Goal: Task Accomplishment & Management: Manage account settings

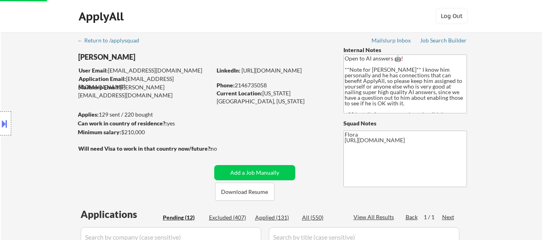
select select ""excluded__bad_match_""
select select ""pending""
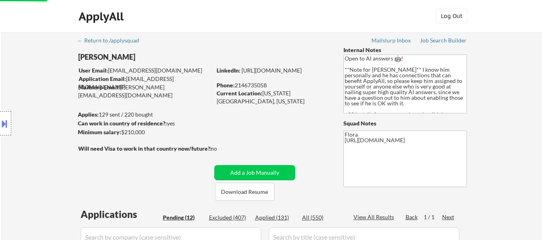
select select ""pending""
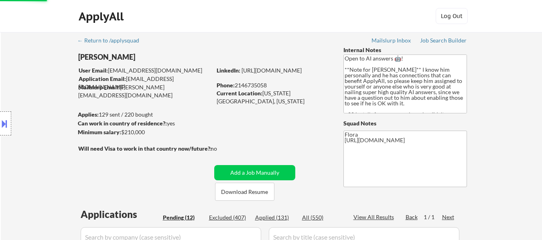
select select ""pending""
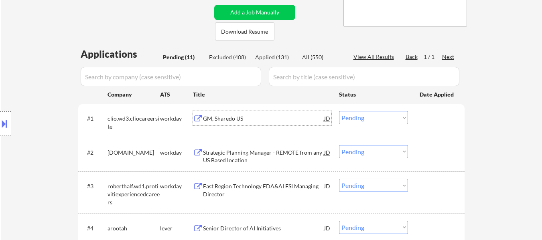
click at [219, 117] on div "GM, Sharedo US" at bounding box center [263, 119] width 121 height 8
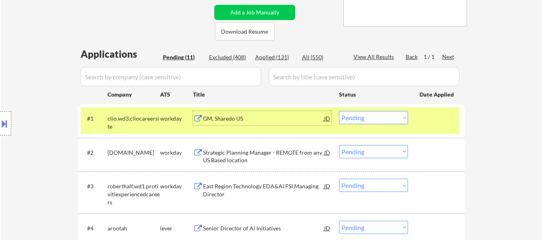
click at [262, 152] on div "Strategic Planning Manager - REMOTE from any US Based location" at bounding box center [263, 157] width 121 height 16
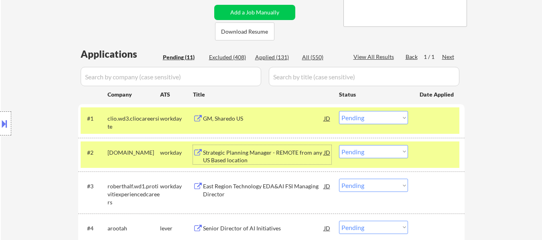
click at [357, 149] on select "Choose an option... Pending Applied Excluded (Questions) Excluded (Expired) Exc…" at bounding box center [373, 151] width 69 height 13
click at [339, 145] on select "Choose an option... Pending Applied Excluded (Questions) Excluded (Expired) Exc…" at bounding box center [373, 151] width 69 height 13
click at [240, 189] on div "East Region Technology EDA&AI FSI Managing Director" at bounding box center [263, 191] width 121 height 16
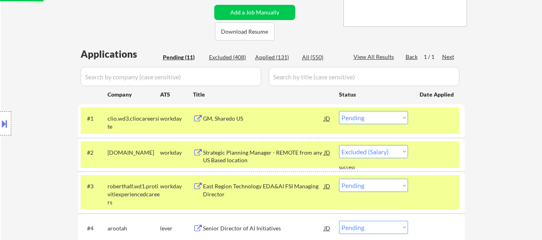
select select ""pending""
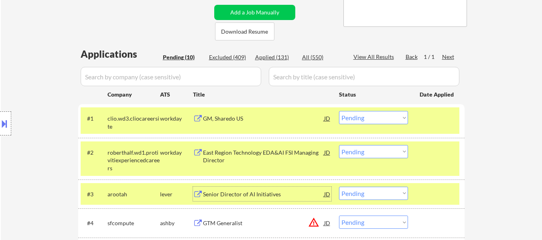
click at [385, 119] on select "Choose an option... Pending Applied Excluded (Questions) Excluded (Expired) Exc…" at bounding box center [373, 117] width 69 height 13
click at [339, 111] on select "Choose an option... Pending Applied Excluded (Questions) Excluded (Expired) Exc…" at bounding box center [373, 117] width 69 height 13
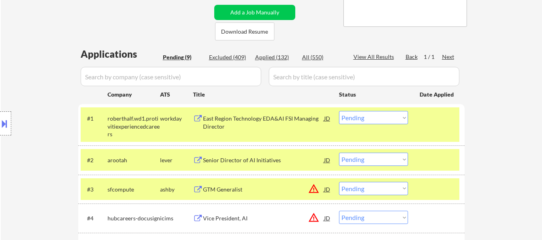
click at [398, 118] on select "Choose an option... Pending Applied Excluded (Questions) Excluded (Expired) Exc…" at bounding box center [373, 117] width 69 height 13
click at [339, 111] on select "Choose an option... Pending Applied Excluded (Questions) Excluded (Expired) Exc…" at bounding box center [373, 117] width 69 height 13
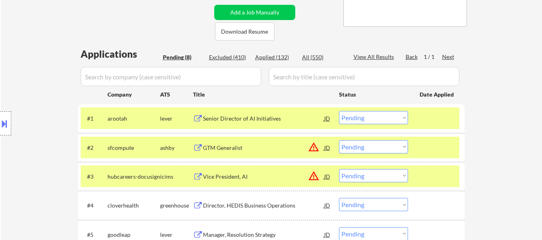
click at [274, 122] on div "Senior Director of AI Initiatives" at bounding box center [263, 119] width 121 height 8
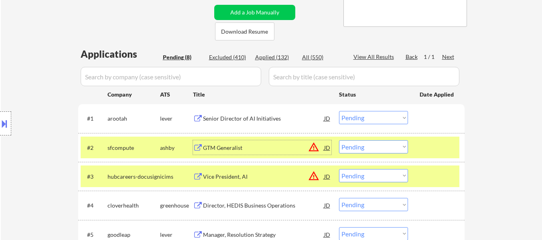
click at [248, 145] on div "GTM Generalist" at bounding box center [263, 148] width 121 height 8
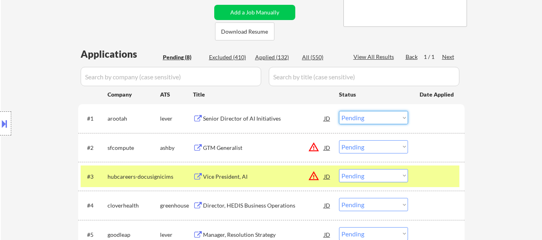
click at [370, 112] on select "Choose an option... Pending Applied Excluded (Questions) Excluded (Expired) Exc…" at bounding box center [373, 117] width 69 height 13
click at [339, 111] on select "Choose an option... Pending Applied Excluded (Questions) Excluded (Expired) Exc…" at bounding box center [373, 117] width 69 height 13
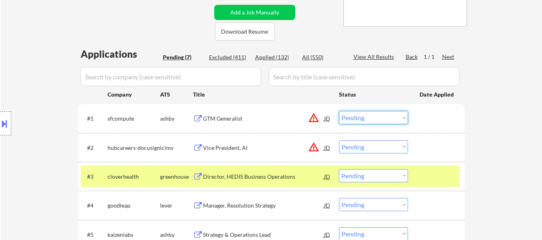
click at [395, 120] on select "Choose an option... Pending Applied Excluded (Questions) Excluded (Expired) Exc…" at bounding box center [373, 117] width 69 height 13
click at [339, 111] on select "Choose an option... Pending Applied Excluded (Questions) Excluded (Expired) Exc…" at bounding box center [373, 117] width 69 height 13
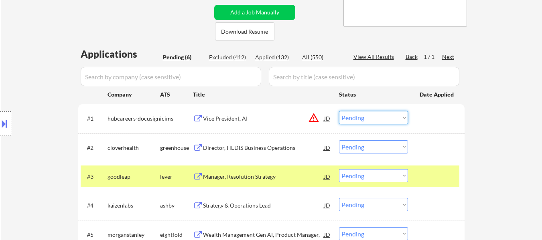
click at [361, 115] on select "Choose an option... Pending Applied Excluded (Questions) Excluded (Expired) Exc…" at bounding box center [373, 117] width 69 height 13
click at [339, 111] on select "Choose an option... Pending Applied Excluded (Questions) Excluded (Expired) Exc…" at bounding box center [373, 117] width 69 height 13
select select ""pending""
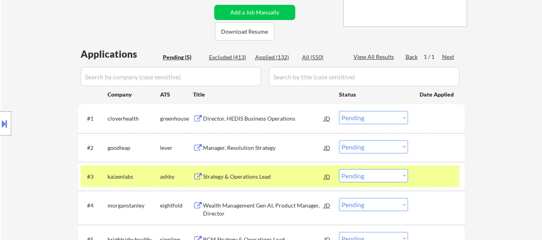
click at [242, 122] on div "Director, HEDIS Business Operations" at bounding box center [263, 119] width 121 height 8
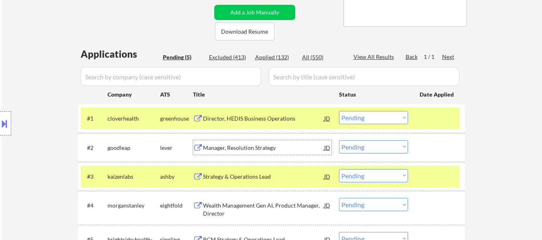
click at [232, 149] on div "Manager, Resolution Strategy" at bounding box center [263, 148] width 121 height 8
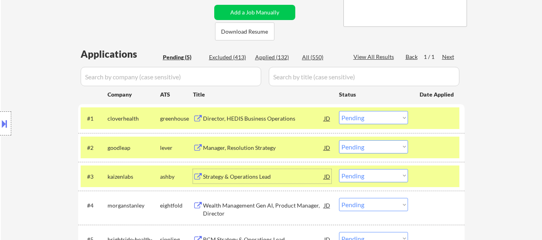
click at [227, 177] on div "Strategy & Operations Lead" at bounding box center [263, 177] width 121 height 8
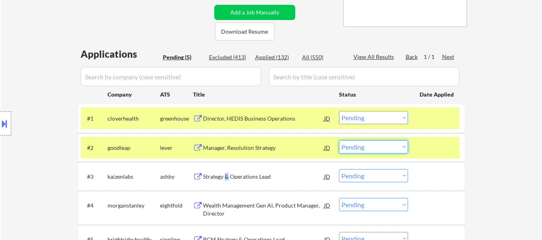
click at [389, 148] on select "Choose an option... Pending Applied Excluded (Questions) Excluded (Expired) Exc…" at bounding box center [373, 146] width 69 height 13
click at [339, 140] on select "Choose an option... Pending Applied Excluded (Questions) Excluded (Expired) Exc…" at bounding box center [373, 146] width 69 height 13
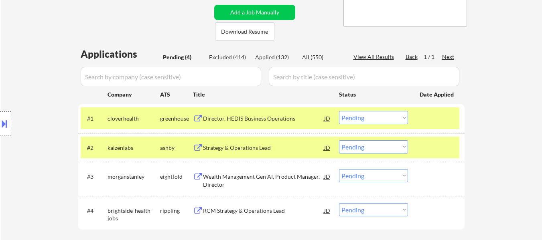
click at [362, 146] on select "Choose an option... Pending Applied Excluded (Questions) Excluded (Expired) Exc…" at bounding box center [373, 146] width 69 height 13
click at [339, 140] on select "Choose an option... Pending Applied Excluded (Questions) Excluded (Expired) Exc…" at bounding box center [373, 146] width 69 height 13
select select ""pending""
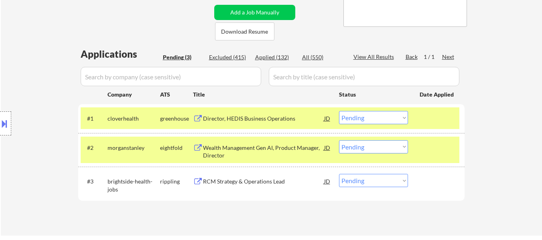
click at [252, 152] on div "Wealth Management Gen AI, Product Manager, Director" at bounding box center [263, 152] width 121 height 16
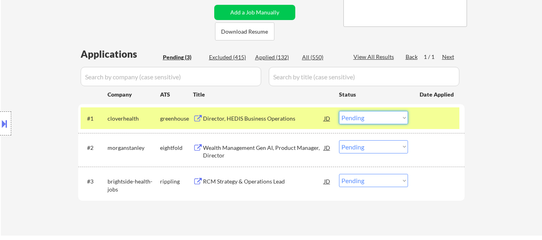
drag, startPoint x: 389, startPoint y: 115, endPoint x: 390, endPoint y: 123, distance: 7.7
click at [389, 115] on select "Choose an option... Pending Applied Excluded (Questions) Excluded (Expired) Exc…" at bounding box center [373, 117] width 69 height 13
click at [339, 111] on select "Choose an option... Pending Applied Excluded (Questions) Excluded (Expired) Exc…" at bounding box center [373, 117] width 69 height 13
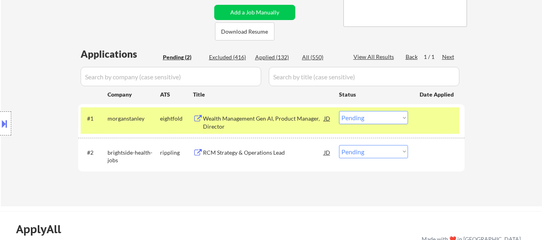
click at [372, 116] on select "Choose an option... Pending Applied Excluded (Questions) Excluded (Expired) Exc…" at bounding box center [373, 117] width 69 height 13
click at [339, 111] on select "Choose an option... Pending Applied Excluded (Questions) Excluded (Expired) Exc…" at bounding box center [373, 117] width 69 height 13
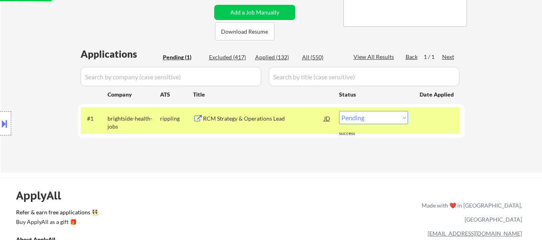
click at [237, 156] on div "Applications Pending (1) Excluded (417) Applied (132) All (550) View All Result…" at bounding box center [271, 102] width 386 height 110
click at [245, 124] on div "RCM Strategy & Operations Lead" at bounding box center [263, 118] width 121 height 14
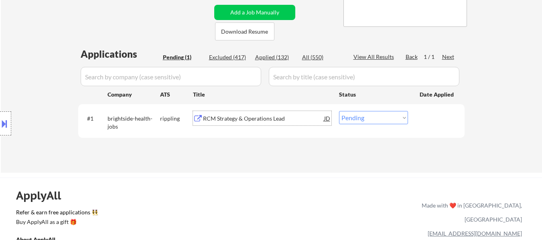
click at [362, 113] on select "Choose an option... Pending Applied Excluded (Questions) Excluded (Expired) Exc…" at bounding box center [373, 117] width 69 height 13
select select ""excluded__expired_""
click at [339, 111] on select "Choose an option... Pending Applied Excluded (Questions) Excluded (Expired) Exc…" at bounding box center [373, 117] width 69 height 13
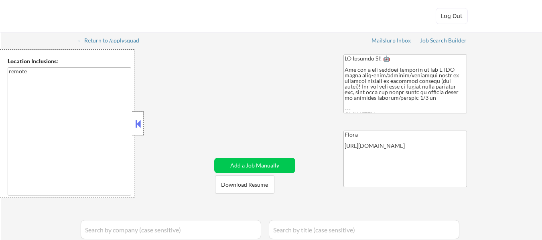
select select ""applied""
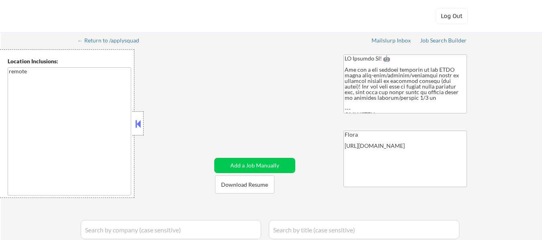
select select ""applied""
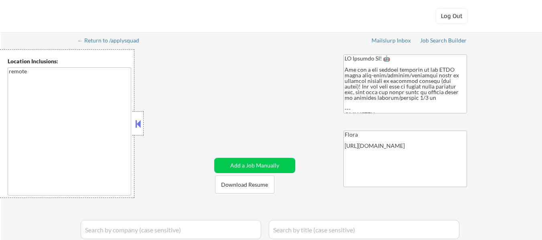
select select ""applied""
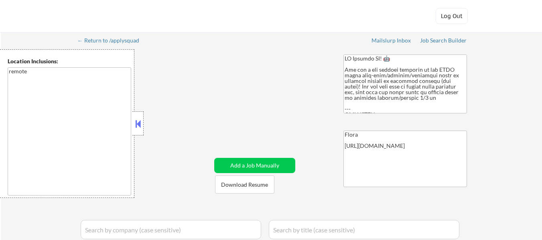
select select ""applied""
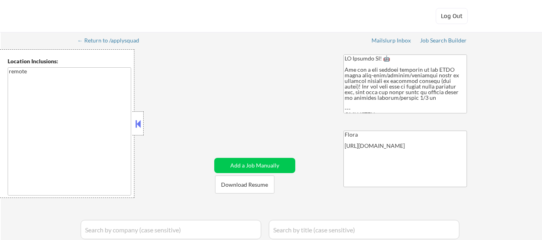
select select ""applied""
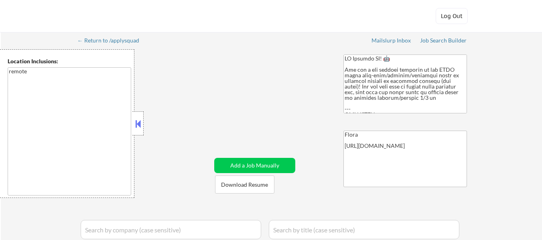
select select ""applied""
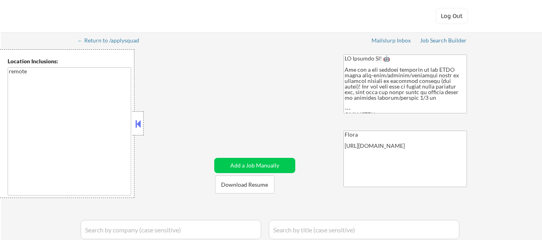
select select ""applied""
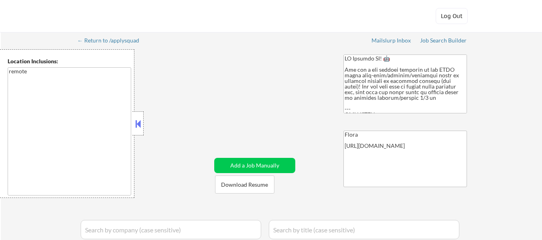
select select ""applied""
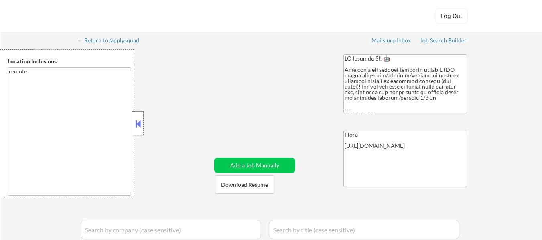
select select ""applied""
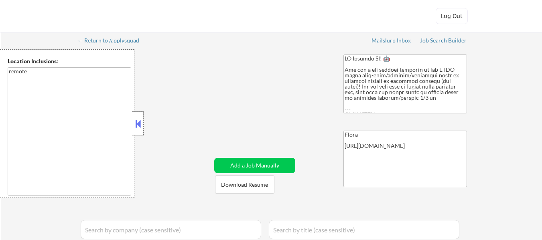
select select ""applied""
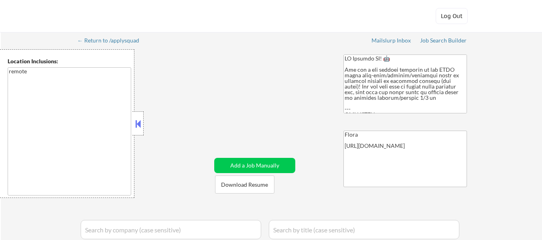
select select ""applied""
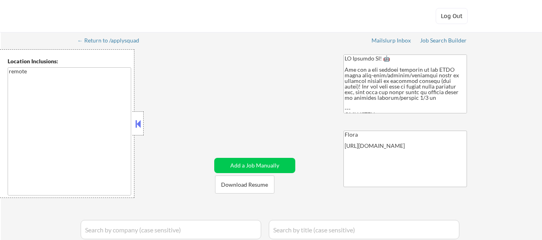
select select ""applied""
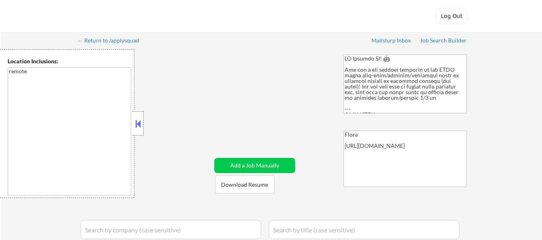
select select ""applied""
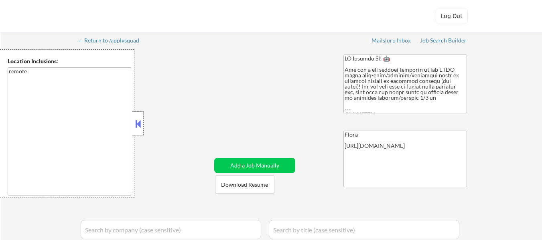
select select ""applied""
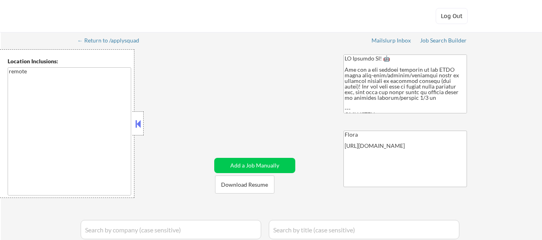
select select ""applied""
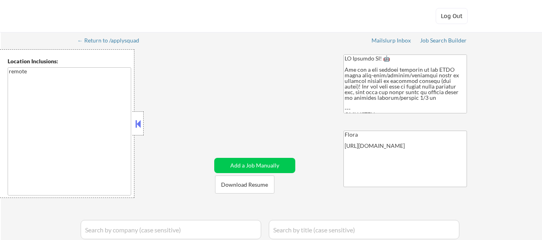
select select ""applied""
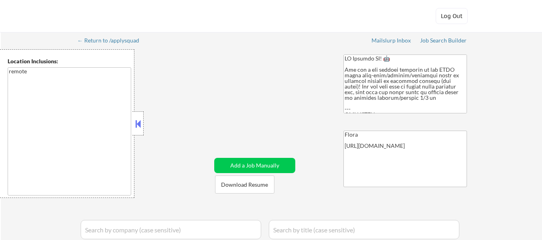
select select ""applied""
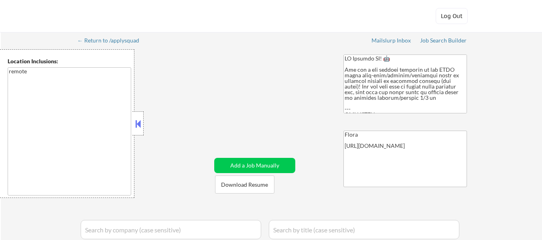
select select ""applied""
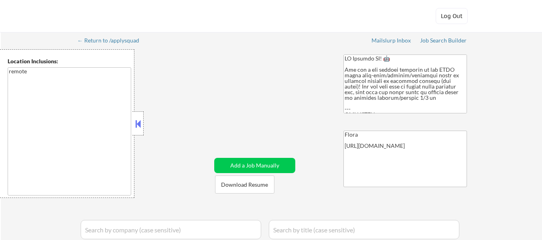
select select ""applied""
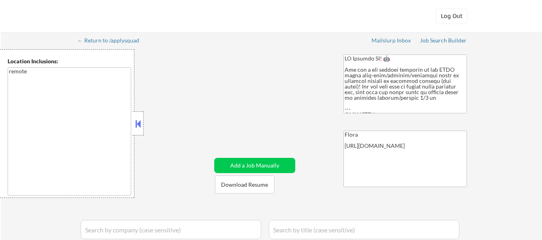
select select ""applied""
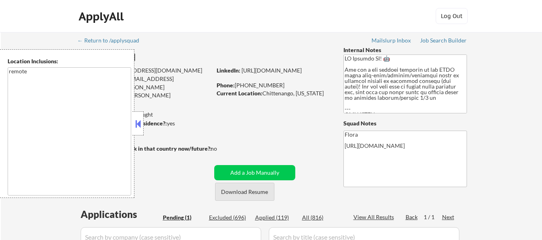
click at [245, 194] on button "Download Resume" at bounding box center [244, 192] width 59 height 18
click at [140, 125] on button at bounding box center [138, 124] width 9 height 12
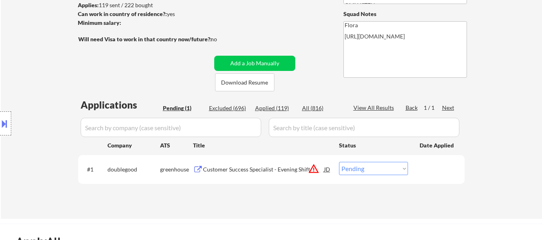
scroll to position [120, 0]
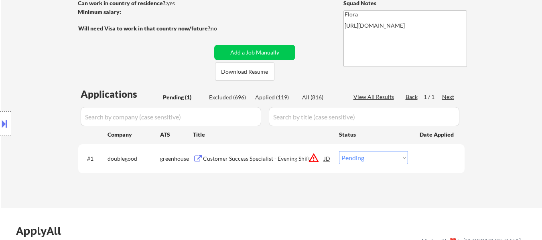
click at [236, 158] on div "Customer Success Specialist - Evening Shift" at bounding box center [263, 159] width 121 height 8
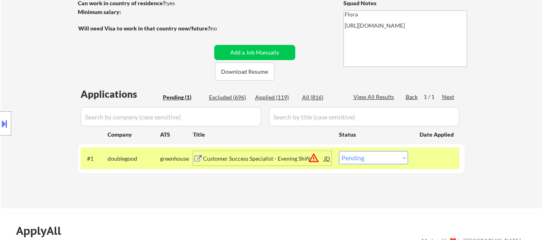
click at [382, 158] on select "Choose an option... Pending Applied Excluded (Questions) Excluded (Expired) Exc…" at bounding box center [373, 157] width 69 height 13
select select ""excluded__location_""
click at [339, 151] on select "Choose an option... Pending Applied Excluded (Questions) Excluded (Expired) Exc…" at bounding box center [373, 157] width 69 height 13
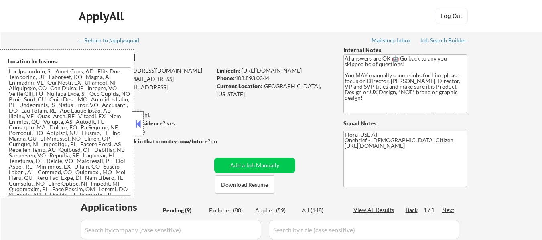
select select ""pending""
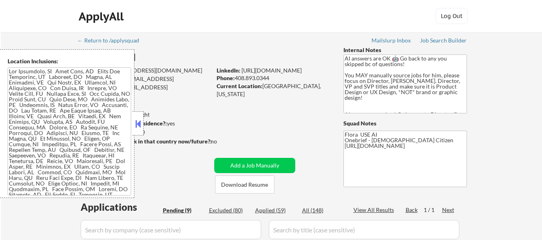
select select ""pending""
click at [138, 115] on div at bounding box center [137, 124] width 11 height 24
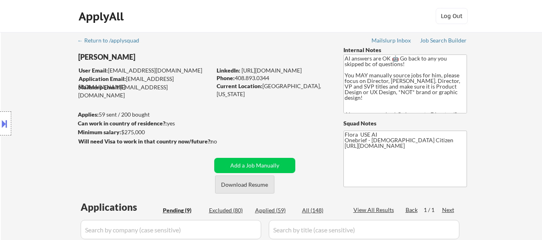
click at [256, 185] on button "Download Resume" at bounding box center [244, 185] width 59 height 18
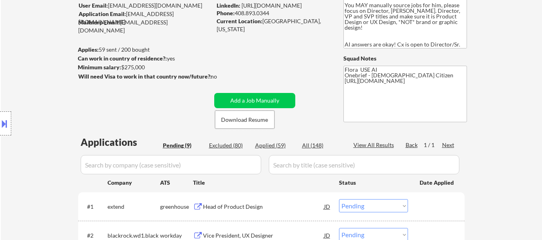
scroll to position [120, 0]
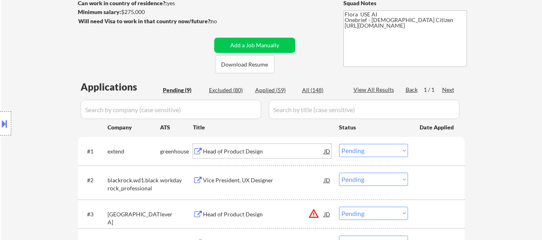
click at [259, 149] on div "Head of Product Design" at bounding box center [263, 152] width 121 height 8
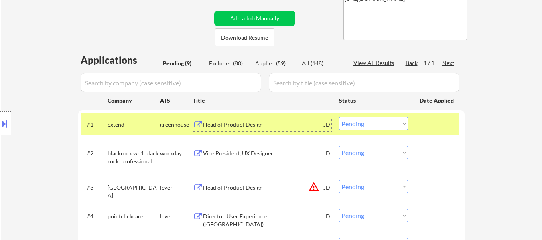
scroll to position [160, 0]
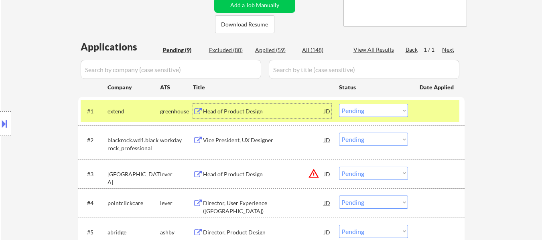
click at [258, 145] on div "Vice President, UX Designer" at bounding box center [263, 140] width 121 height 14
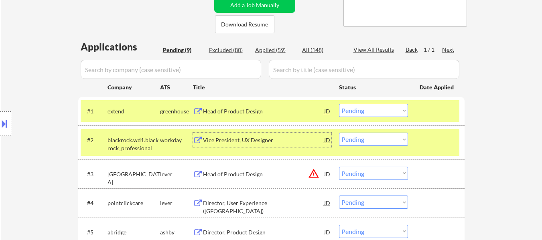
click at [258, 175] on div "Head of Product Design" at bounding box center [263, 175] width 121 height 8
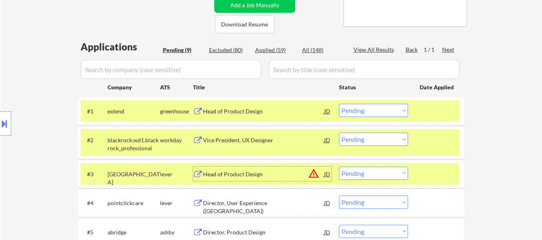
click at [389, 111] on select "Choose an option... Pending Applied Excluded (Questions) Excluded (Expired) Exc…" at bounding box center [373, 110] width 69 height 13
click at [339, 104] on select "Choose an option... Pending Applied Excluded (Questions) Excluded (Expired) Exc…" at bounding box center [373, 110] width 69 height 13
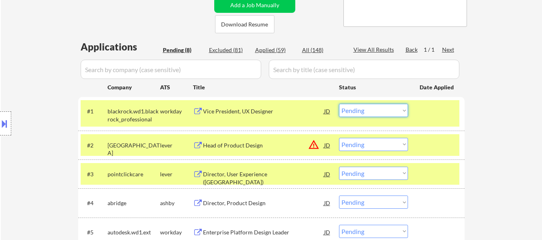
click at [377, 108] on select "Choose an option... Pending Applied Excluded (Questions) Excluded (Expired) Exc…" at bounding box center [373, 110] width 69 height 13
click at [339, 104] on select "Choose an option... Pending Applied Excluded (Questions) Excluded (Expired) Exc…" at bounding box center [373, 110] width 69 height 13
select select ""pending""
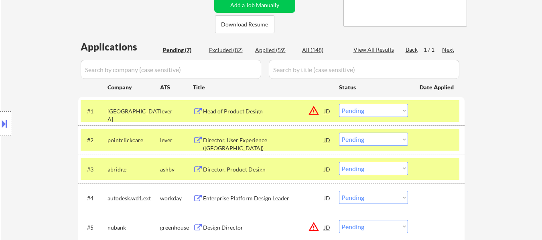
drag, startPoint x: 423, startPoint y: 163, endPoint x: 424, endPoint y: 154, distance: 8.5
click at [424, 163] on div at bounding box center [437, 169] width 35 height 14
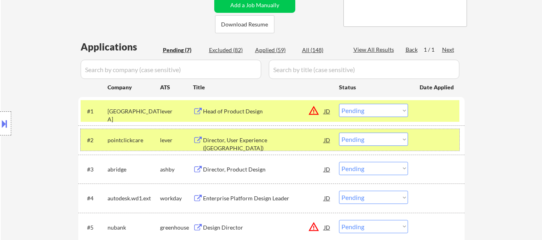
drag, startPoint x: 428, startPoint y: 140, endPoint x: 299, endPoint y: 156, distance: 130.2
click at [428, 140] on div at bounding box center [437, 140] width 35 height 14
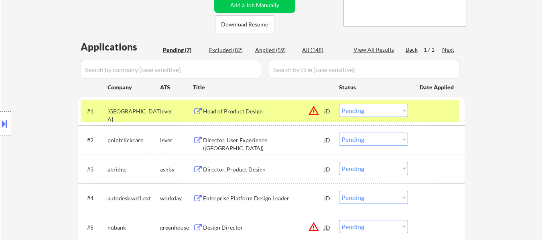
click at [244, 148] on div "#2 pointclickcare lever Director, User Experience (US) JD warning_amber Choose …" at bounding box center [270, 140] width 379 height 22
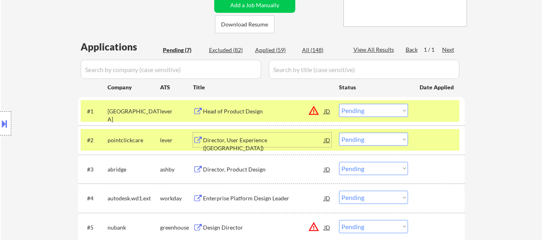
click at [245, 141] on div "Director, User Experience (US)" at bounding box center [263, 144] width 121 height 16
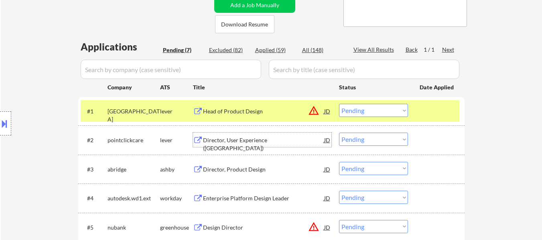
click at [393, 138] on select "Choose an option... Pending Applied Excluded (Questions) Excluded (Expired) Exc…" at bounding box center [373, 139] width 69 height 13
click at [339, 133] on select "Choose an option... Pending Applied Excluded (Questions) Excluded (Expired) Exc…" at bounding box center [373, 139] width 69 height 13
select select ""pending""
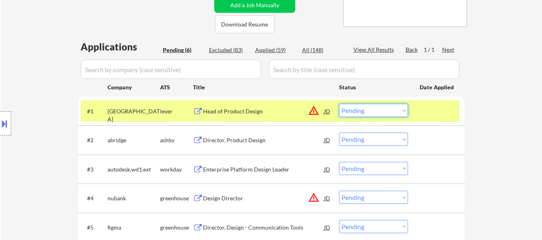
click at [365, 112] on select "Choose an option... Pending Applied Excluded (Questions) Excluded (Expired) Exc…" at bounding box center [373, 110] width 69 height 13
click at [339, 104] on select "Choose an option... Pending Applied Excluded (Questions) Excluded (Expired) Exc…" at bounding box center [373, 110] width 69 height 13
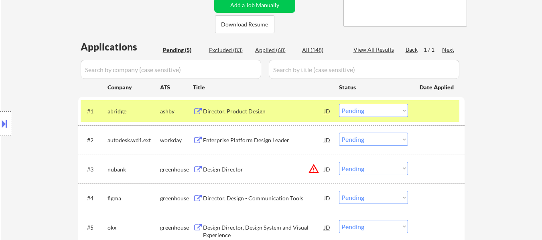
click at [251, 112] on div "Director, Product Design" at bounding box center [263, 112] width 121 height 8
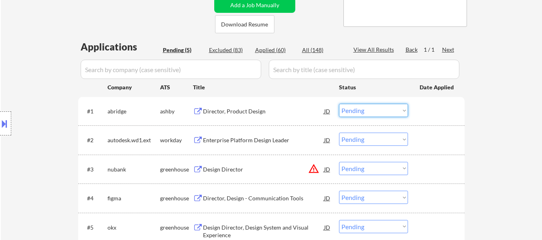
click at [382, 109] on select "Choose an option... Pending Applied Excluded (Questions) Excluded (Expired) Exc…" at bounding box center [373, 110] width 69 height 13
click at [339, 104] on select "Choose an option... Pending Applied Excluded (Questions) Excluded (Expired) Exc…" at bounding box center [373, 110] width 69 height 13
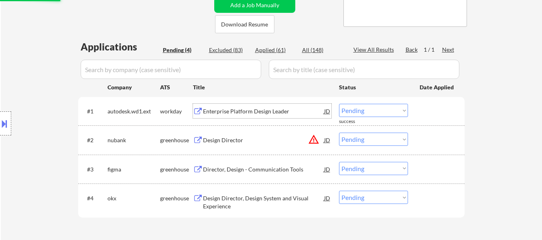
click at [266, 111] on div "Enterprise Platform Design Leader" at bounding box center [263, 112] width 121 height 8
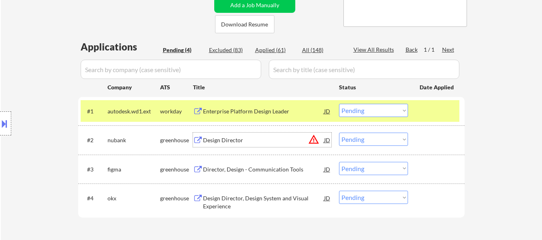
click at [238, 143] on div "Design Director" at bounding box center [263, 140] width 121 height 8
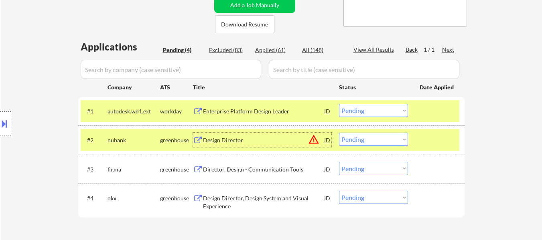
click at [284, 171] on div "Director, Design - Communication Tools" at bounding box center [263, 170] width 121 height 8
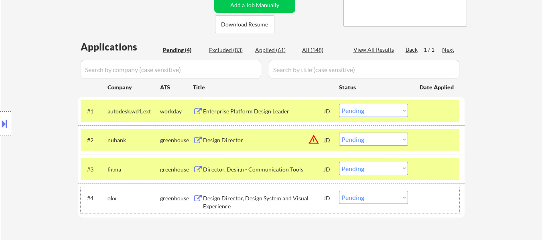
click at [240, 212] on div "#4 okx greenhouse Design Director, Design System and Visual Experience JD warni…" at bounding box center [270, 200] width 379 height 26
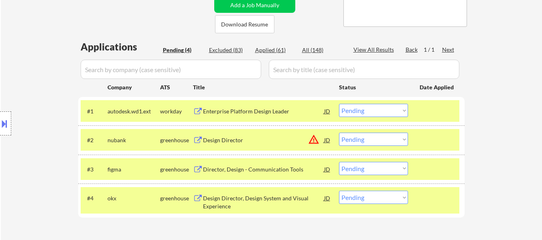
drag, startPoint x: 267, startPoint y: 198, endPoint x: 270, endPoint y: 195, distance: 4.3
click at [267, 197] on div "Design Director, Design System and Visual Experience" at bounding box center [263, 203] width 121 height 16
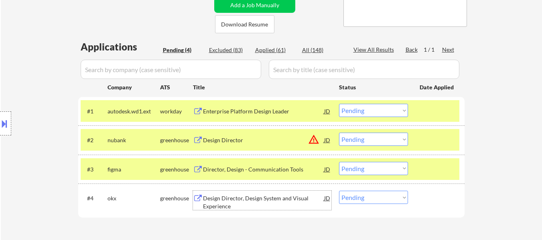
click at [362, 112] on select "Choose an option... Pending Applied Excluded (Questions) Excluded (Expired) Exc…" at bounding box center [373, 110] width 69 height 13
click at [339, 104] on select "Choose an option... Pending Applied Excluded (Questions) Excluded (Expired) Exc…" at bounding box center [373, 110] width 69 height 13
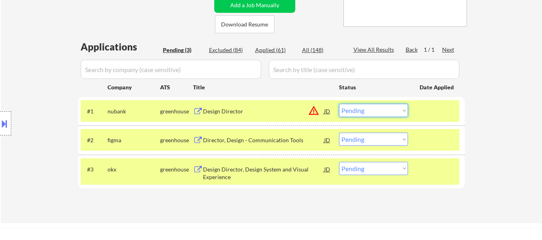
click at [368, 108] on select "Choose an option... Pending Applied Excluded (Questions) Excluded (Expired) Exc…" at bounding box center [373, 110] width 69 height 13
click at [339, 104] on select "Choose an option... Pending Applied Excluded (Questions) Excluded (Expired) Exc…" at bounding box center [373, 110] width 69 height 13
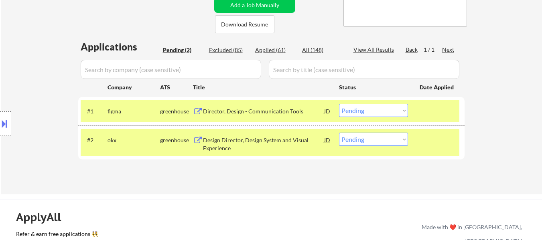
click at [395, 108] on select "Choose an option... Pending Applied Excluded (Questions) Excluded (Expired) Exc…" at bounding box center [373, 110] width 69 height 13
click at [339, 104] on select "Choose an option... Pending Applied Excluded (Questions) Excluded (Expired) Exc…" at bounding box center [373, 110] width 69 height 13
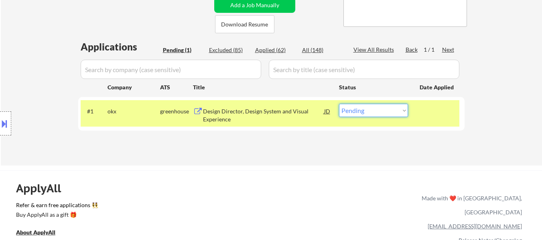
click at [360, 111] on select "Choose an option... Pending Applied Excluded (Questions) Excluded (Expired) Exc…" at bounding box center [373, 110] width 69 height 13
select select ""applied""
click at [339, 104] on select "Choose an option... Pending Applied Excluded (Questions) Excluded (Expired) Exc…" at bounding box center [373, 110] width 69 height 13
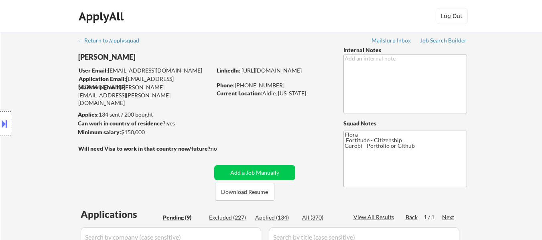
select select ""pending""
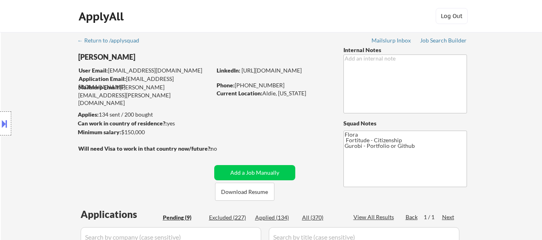
select select ""pending""
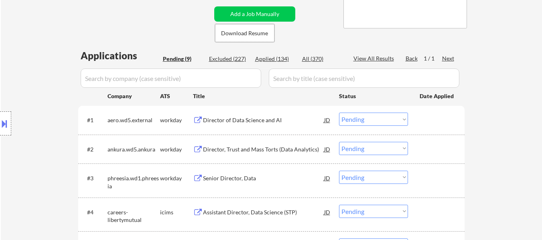
scroll to position [160, 0]
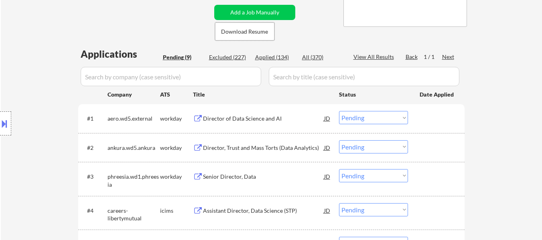
click at [265, 119] on div "Director of Data Science and AI" at bounding box center [263, 119] width 121 height 8
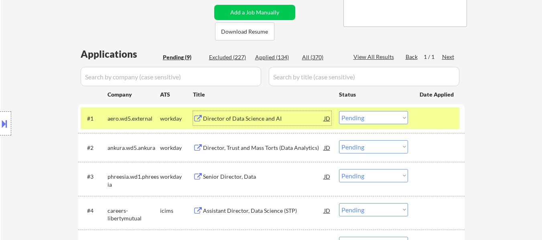
click at [251, 147] on div "Director, Trust and Mass Torts (Data Analytics)" at bounding box center [263, 148] width 121 height 8
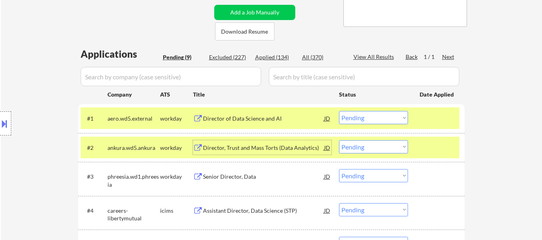
click at [239, 178] on div "Senior Director, Data" at bounding box center [263, 177] width 121 height 8
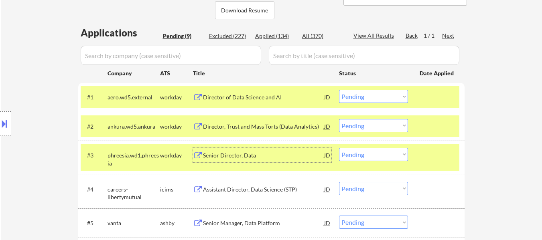
scroll to position [201, 0]
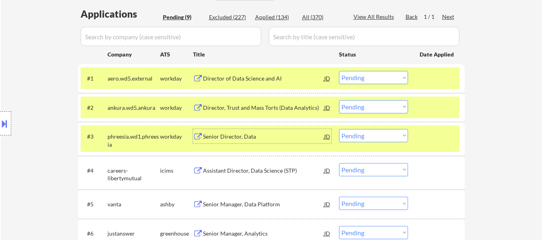
click at [372, 169] on select "Choose an option... Pending Applied Excluded (Questions) Excluded (Expired) Exc…" at bounding box center [373, 169] width 69 height 13
click at [339, 163] on select "Choose an option... Pending Applied Excluded (Questions) Excluded (Expired) Exc…" at bounding box center [373, 169] width 69 height 13
select select ""pending""
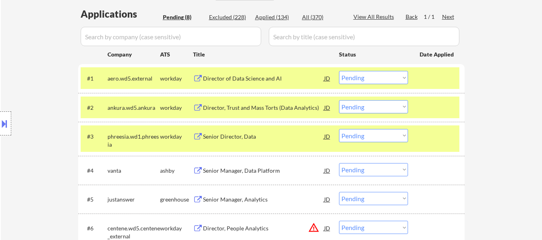
click at [355, 75] on select "Choose an option... Pending Applied Excluded (Questions) Excluded (Expired) Exc…" at bounding box center [373, 77] width 69 height 13
click at [339, 71] on select "Choose an option... Pending Applied Excluded (Questions) Excluded (Expired) Exc…" at bounding box center [373, 77] width 69 height 13
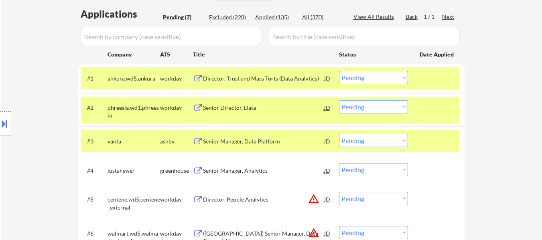
click at [3, 124] on button at bounding box center [4, 123] width 9 height 13
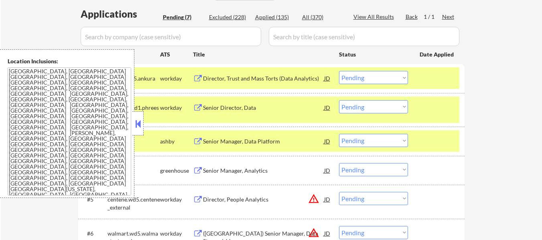
click at [139, 128] on button at bounding box center [138, 124] width 9 height 12
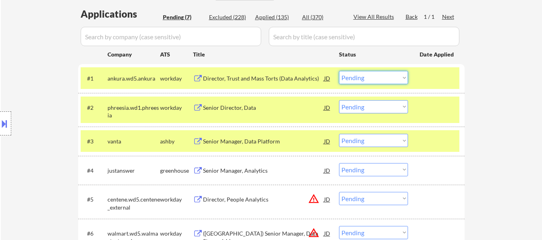
click at [353, 79] on select "Choose an option... Pending Applied Excluded (Questions) Excluded (Expired) Exc…" at bounding box center [373, 77] width 69 height 13
click at [339, 71] on select "Choose an option... Pending Applied Excluded (Questions) Excluded (Expired) Exc…" at bounding box center [373, 77] width 69 height 13
select select ""pending""
